Goal: Transaction & Acquisition: Purchase product/service

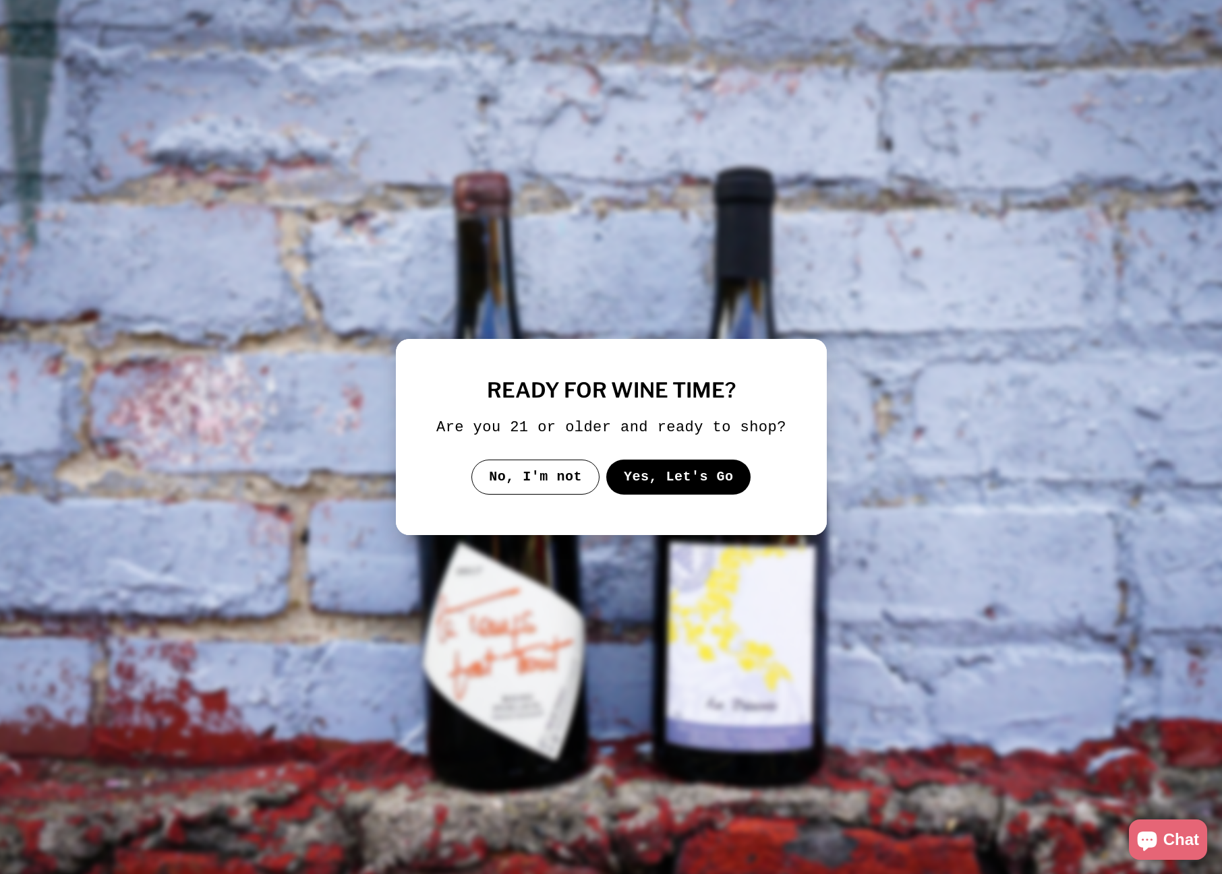
click at [636, 486] on button "Yes, Let's Go" at bounding box center [677, 477] width 145 height 35
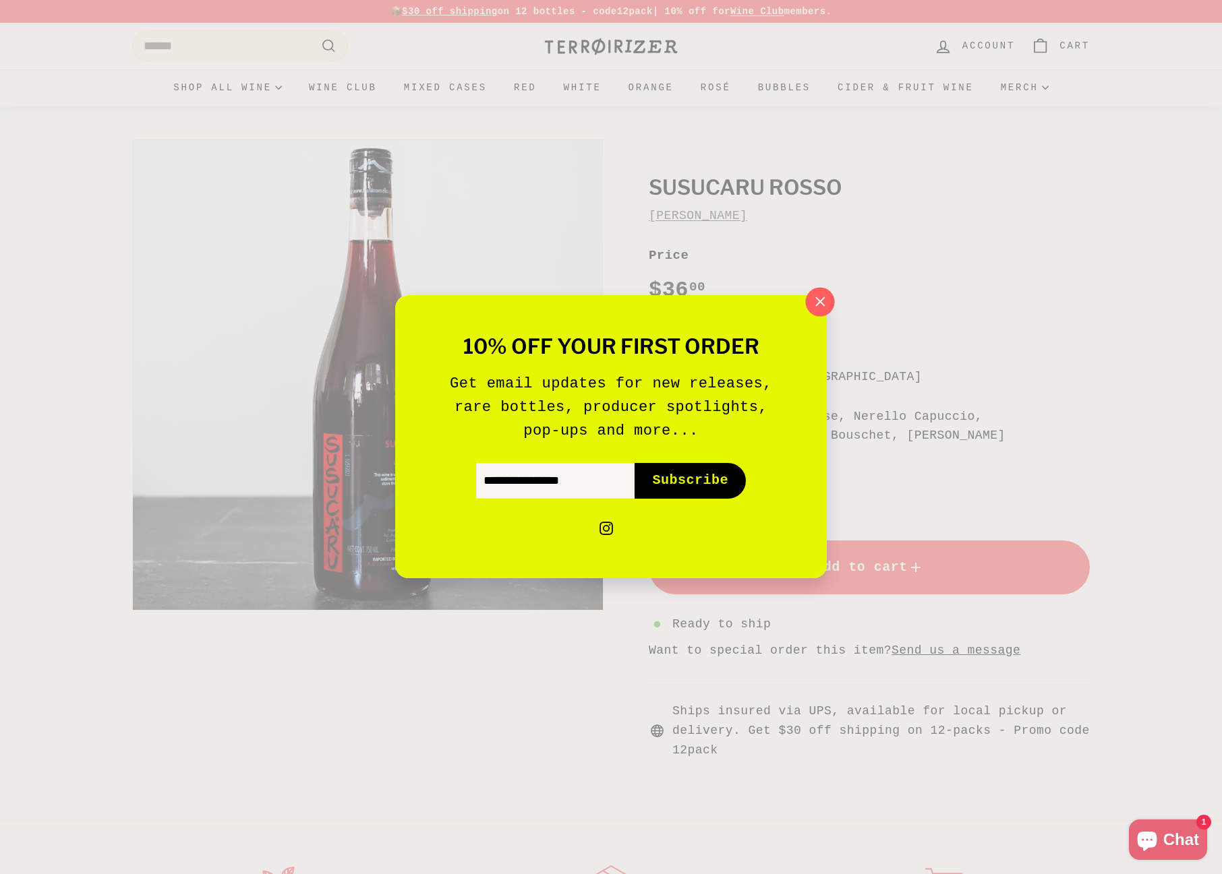
click at [824, 297] on icon "button" at bounding box center [820, 301] width 9 height 9
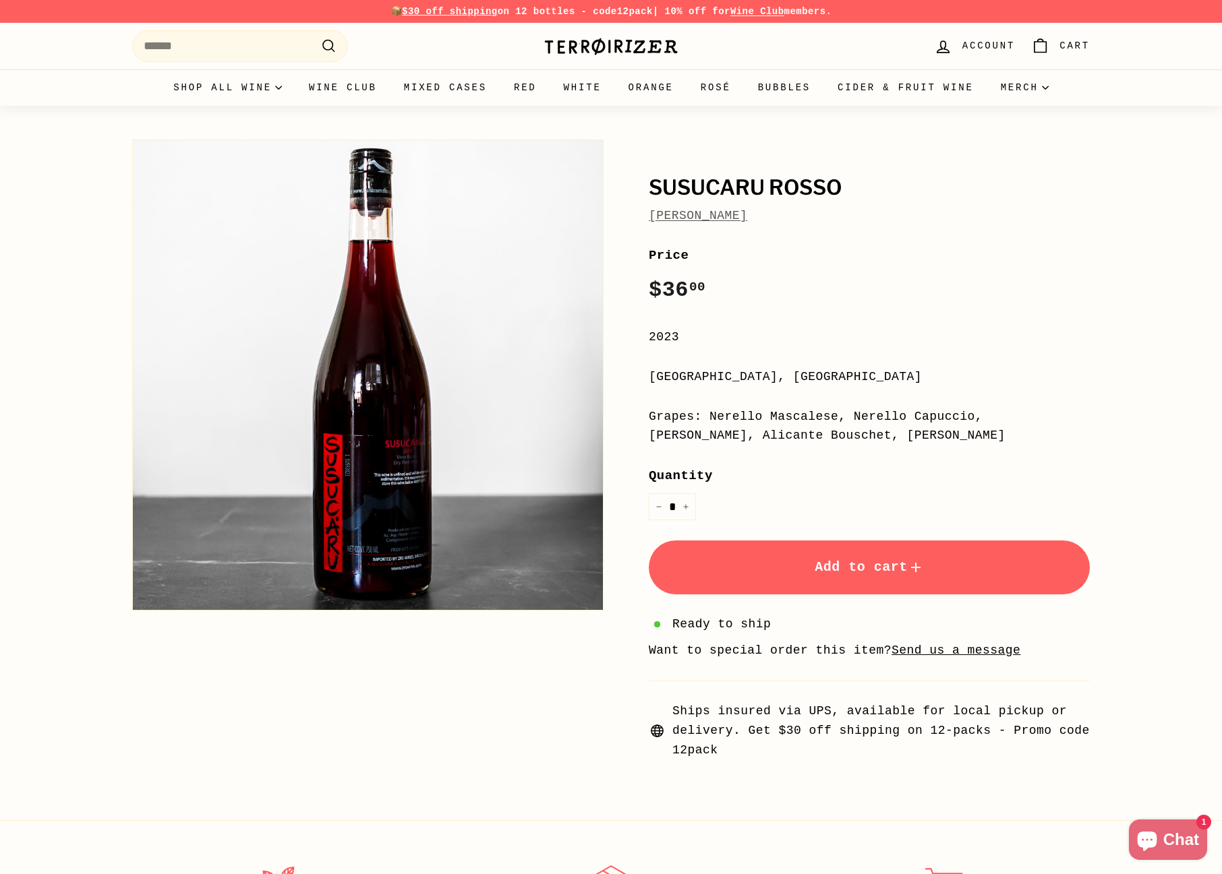
click at [797, 583] on button "Add to cart" at bounding box center [869, 568] width 441 height 54
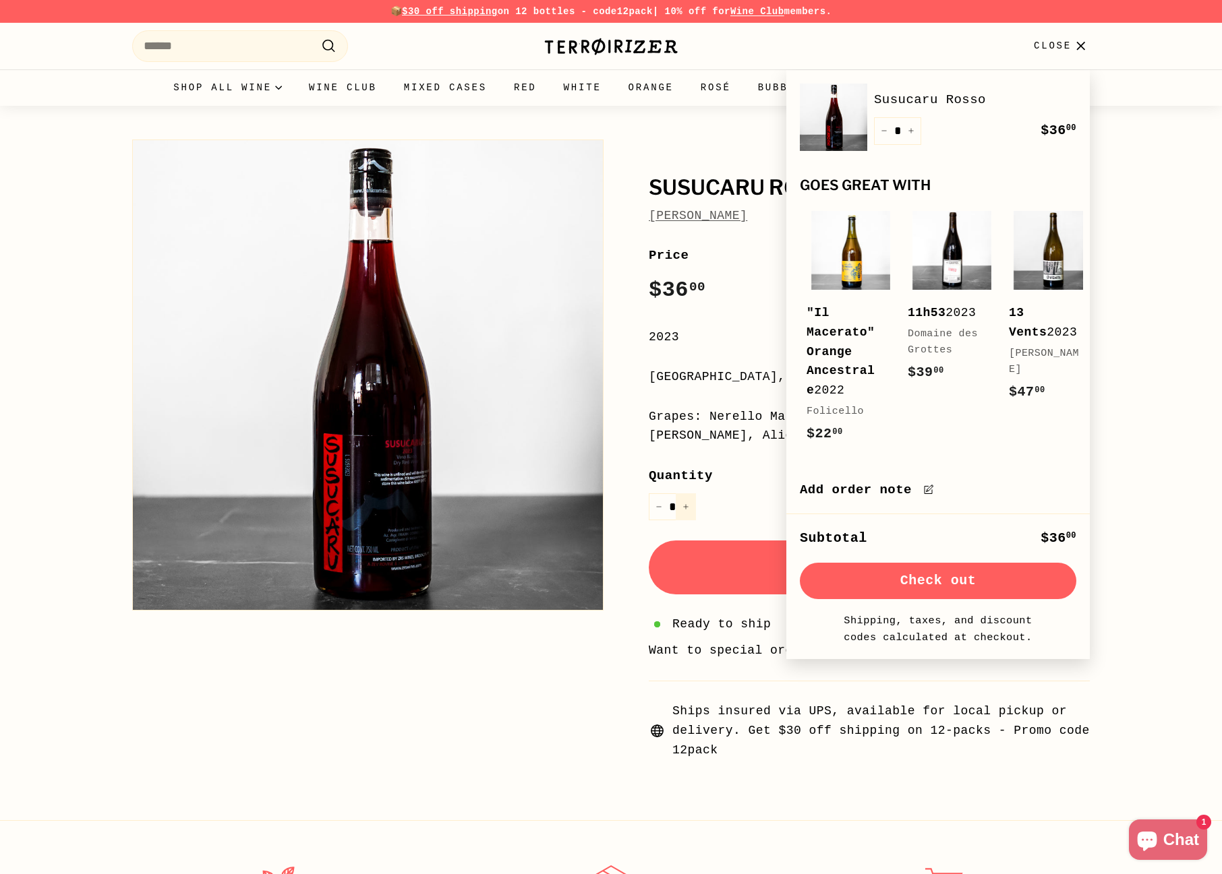
click at [690, 508] on button "+" at bounding box center [685, 507] width 20 height 28
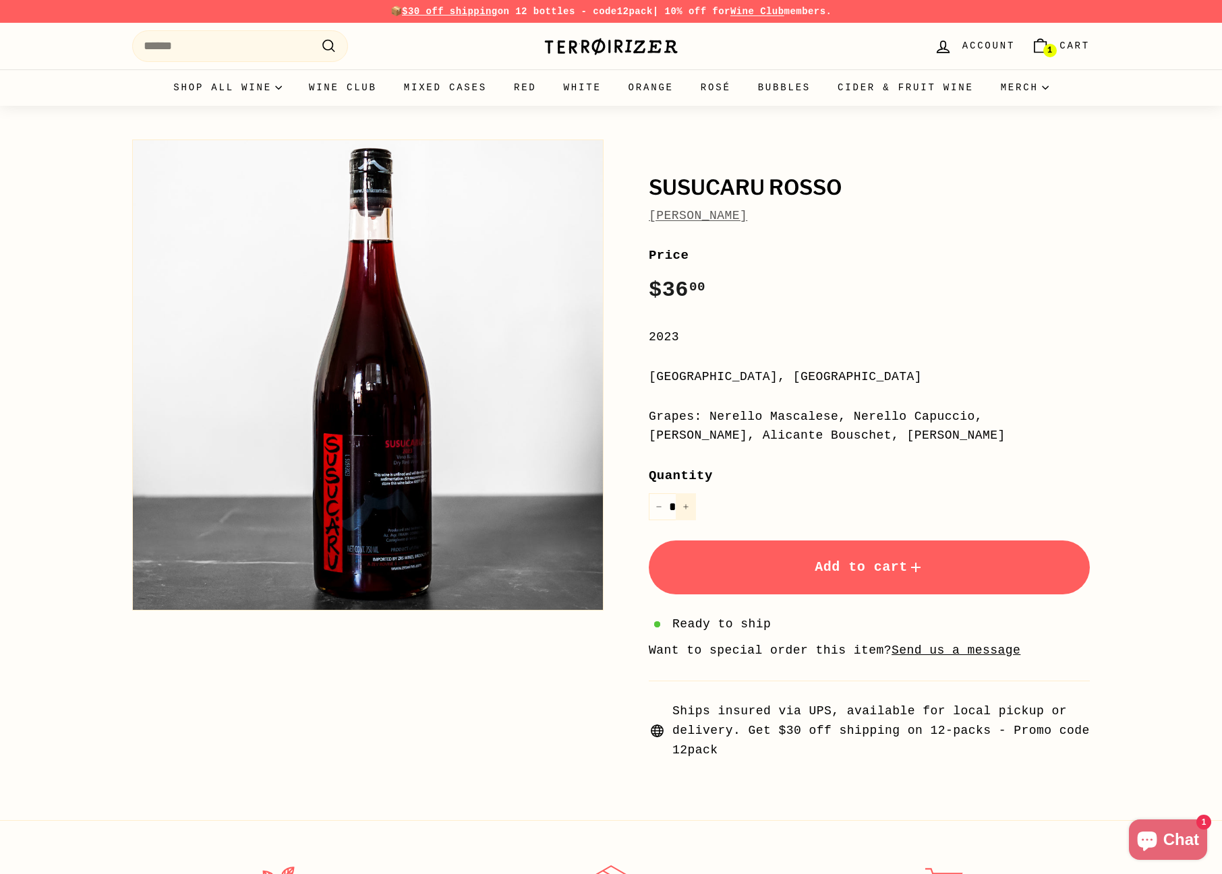
click at [686, 510] on icon "Increase item quantity by one" at bounding box center [685, 507] width 7 height 7
type input "*"
click at [723, 579] on button "Add to cart" at bounding box center [869, 568] width 441 height 54
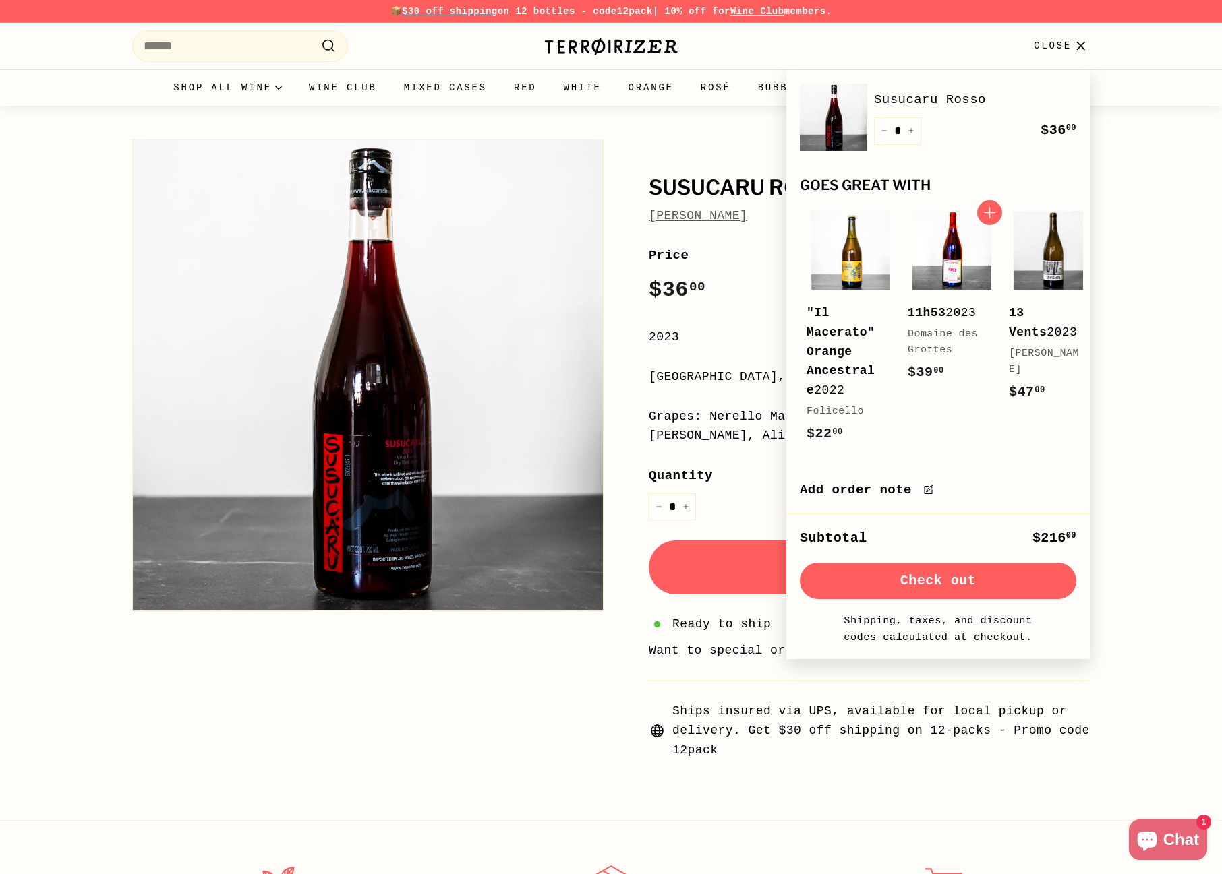
click at [969, 274] on img at bounding box center [951, 250] width 79 height 79
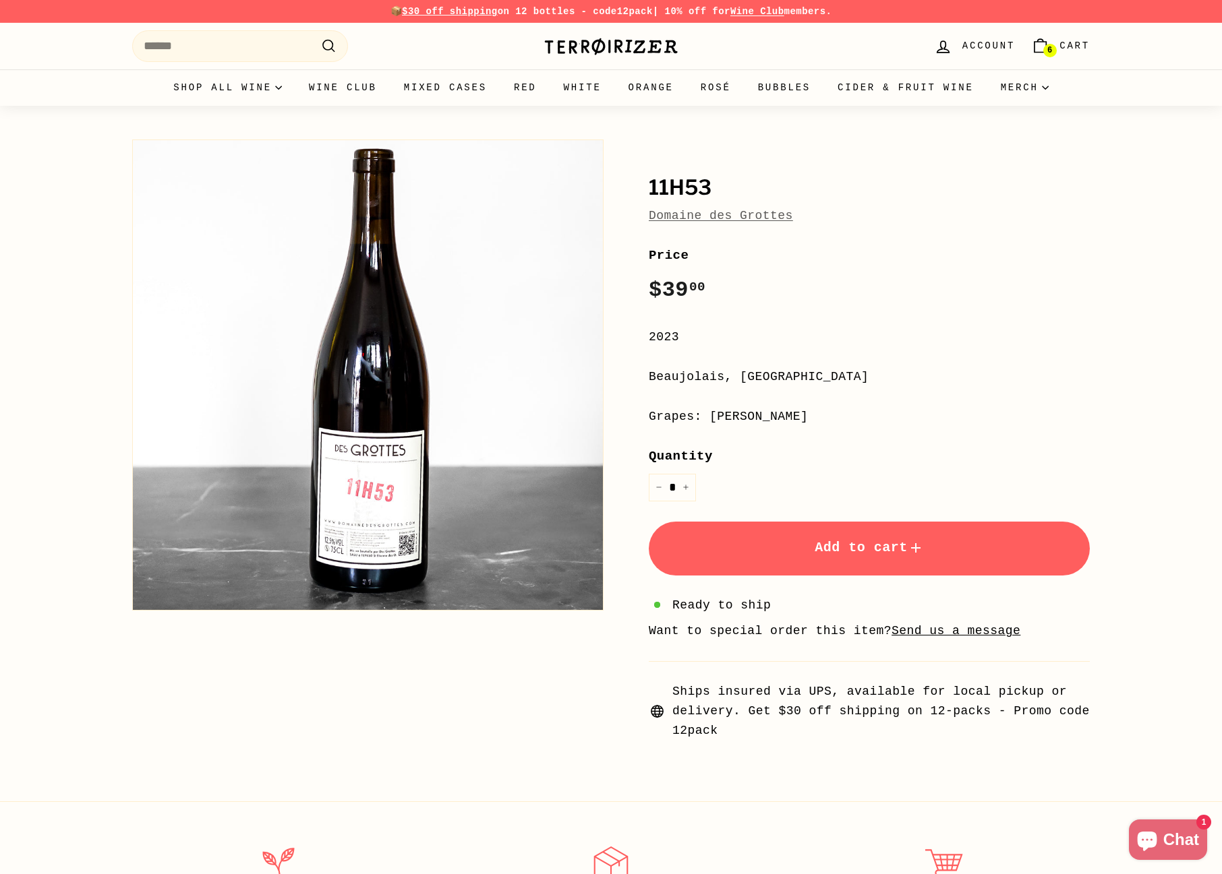
click at [1057, 47] on link "6 Cart" at bounding box center [1060, 46] width 75 height 40
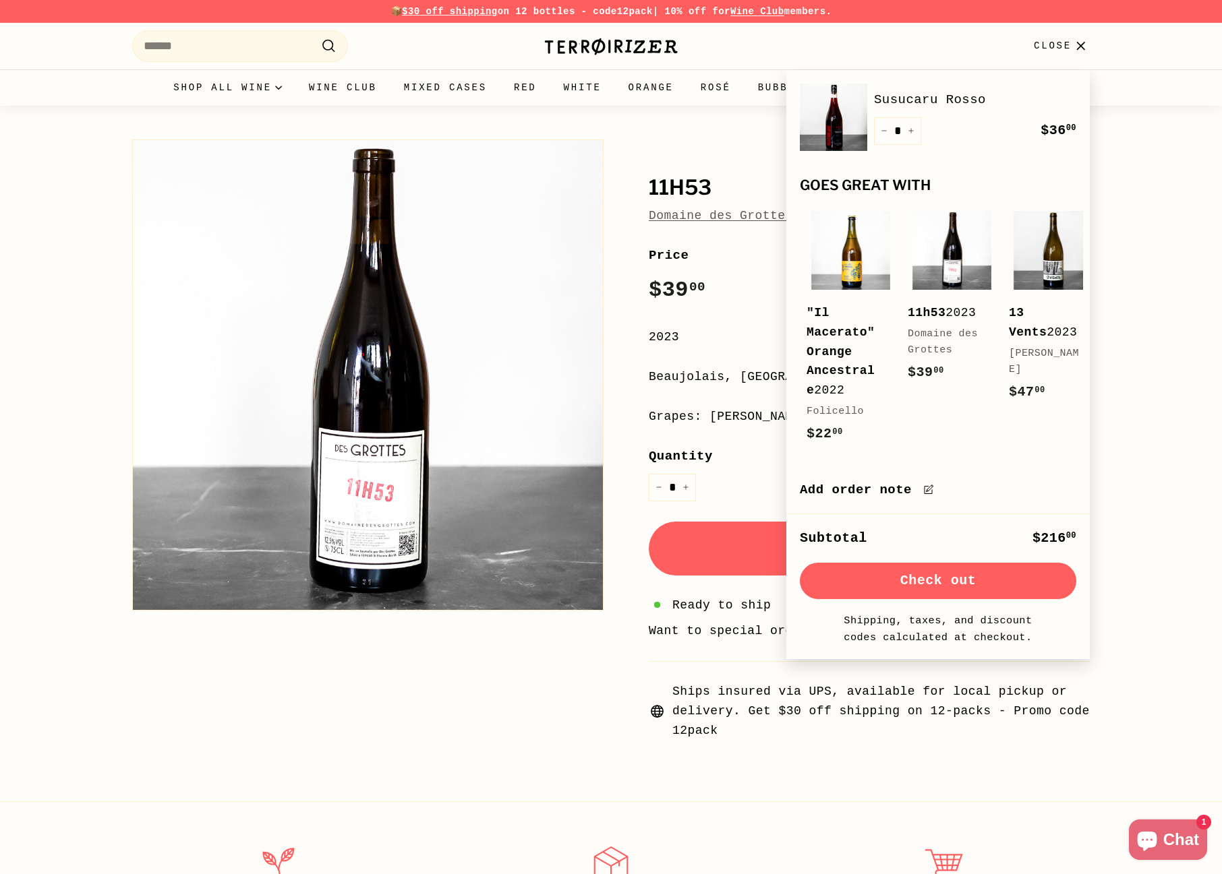
click at [940, 581] on button "Check out" at bounding box center [938, 581] width 276 height 36
